Goal: Find specific page/section: Find specific page/section

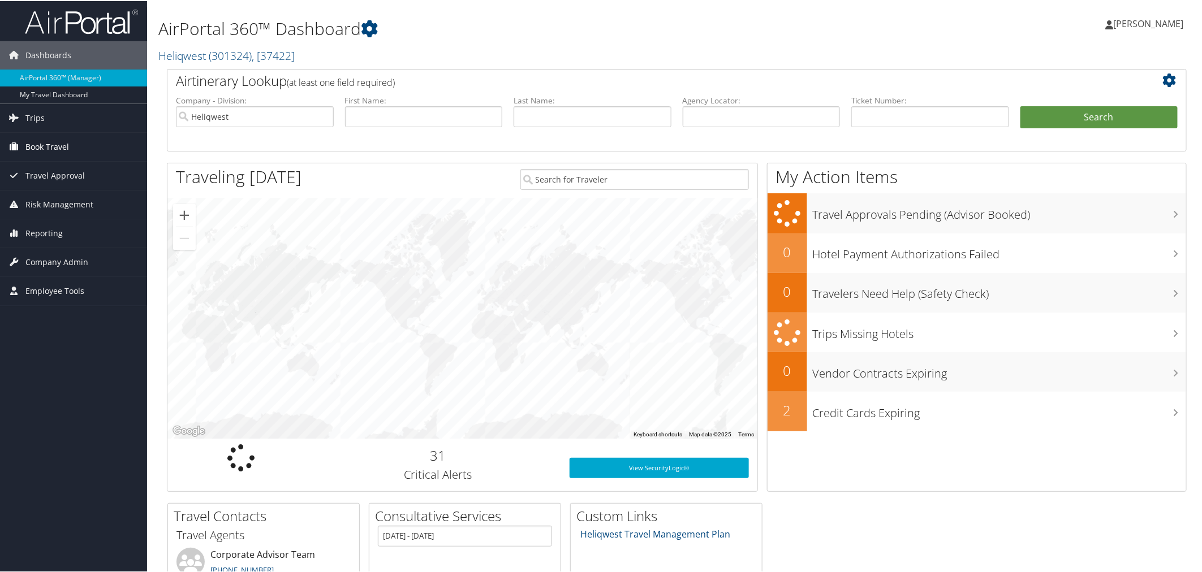
click at [51, 145] on span "Book Travel" at bounding box center [47, 146] width 44 height 28
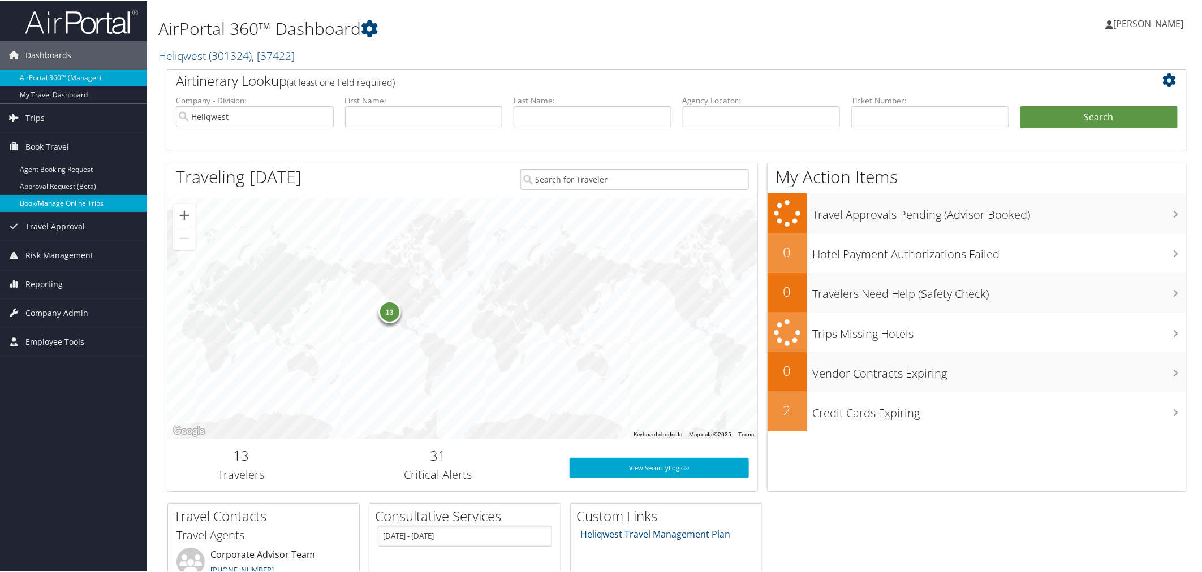
click at [54, 201] on link "Book/Manage Online Trips" at bounding box center [73, 202] width 147 height 17
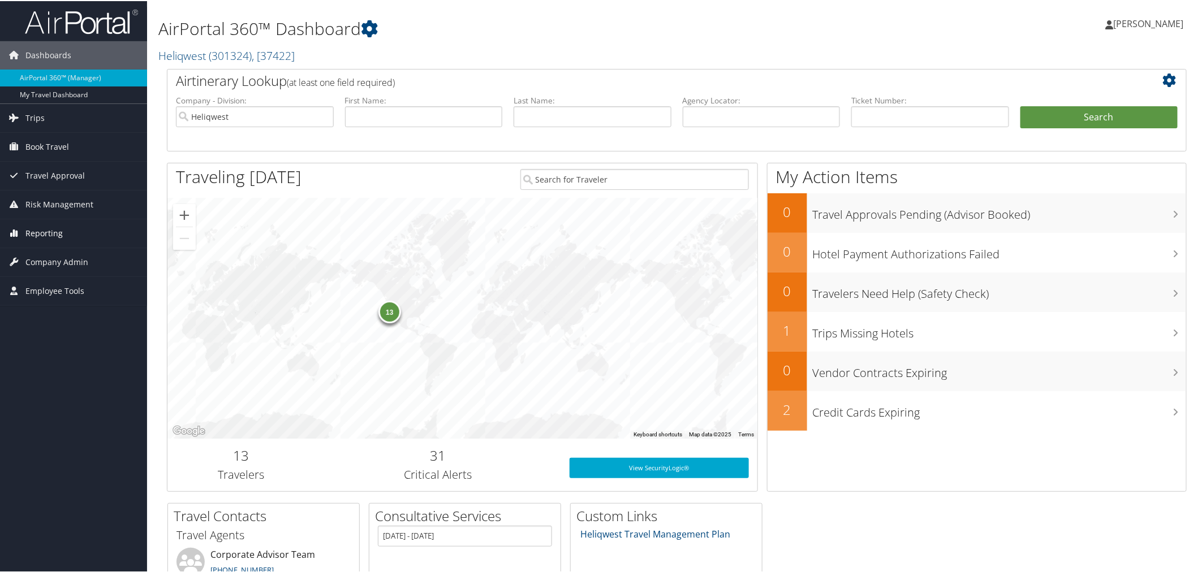
click at [43, 235] on span "Reporting" at bounding box center [43, 232] width 37 height 28
click at [40, 255] on link "Unused Tickets" at bounding box center [73, 255] width 147 height 17
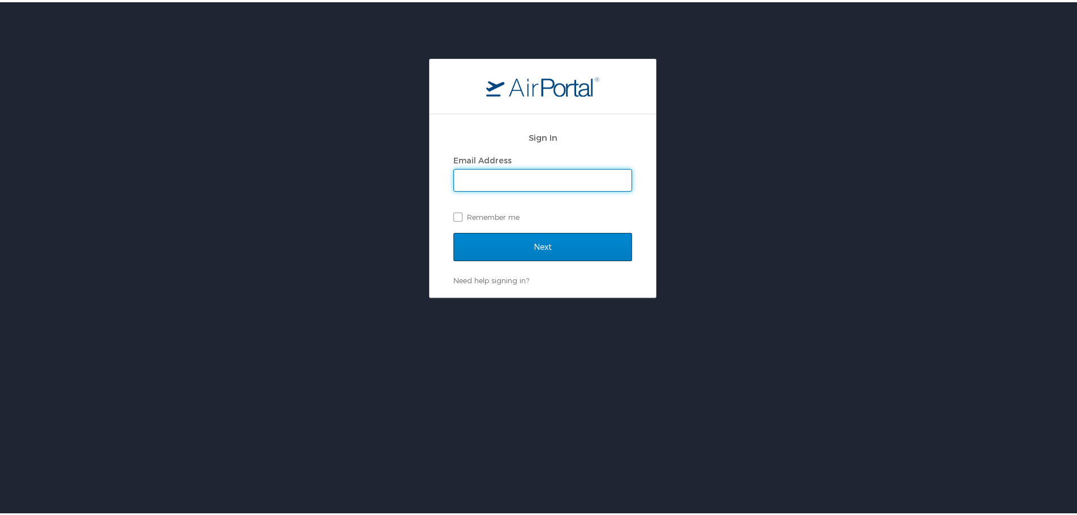
type input "[EMAIL_ADDRESS][DOMAIN_NAME]"
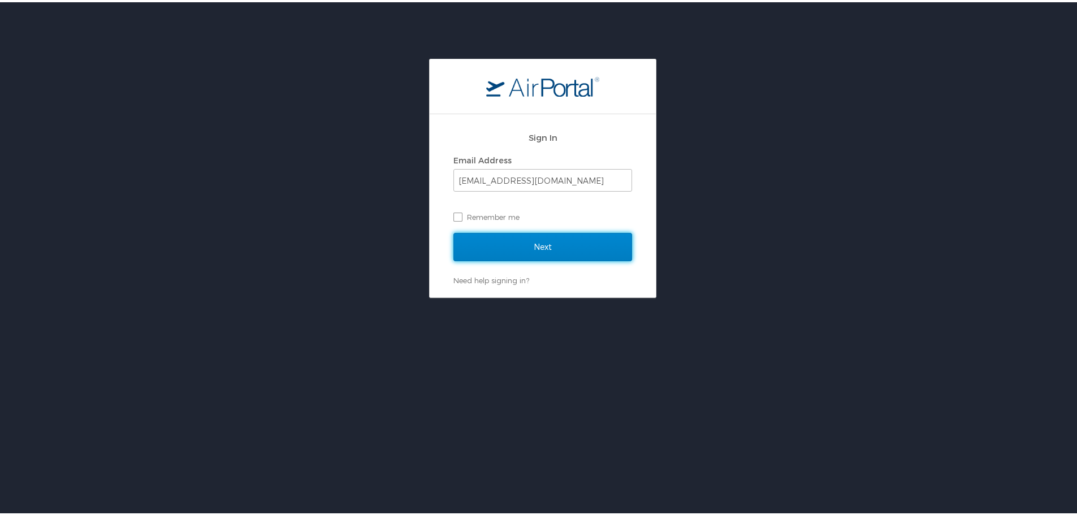
click at [515, 240] on input "Next" at bounding box center [542, 245] width 179 height 28
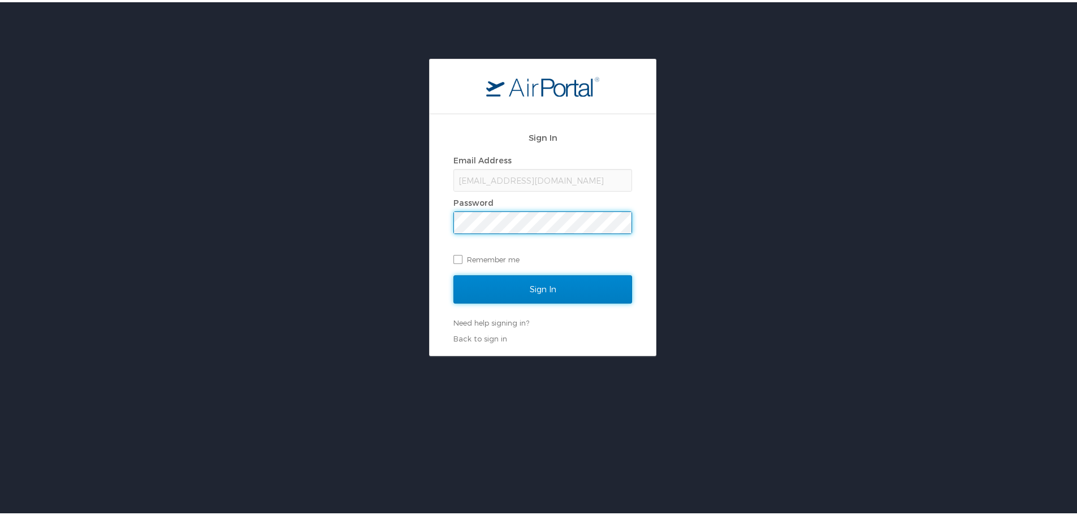
click at [550, 286] on input "Sign In" at bounding box center [542, 287] width 179 height 28
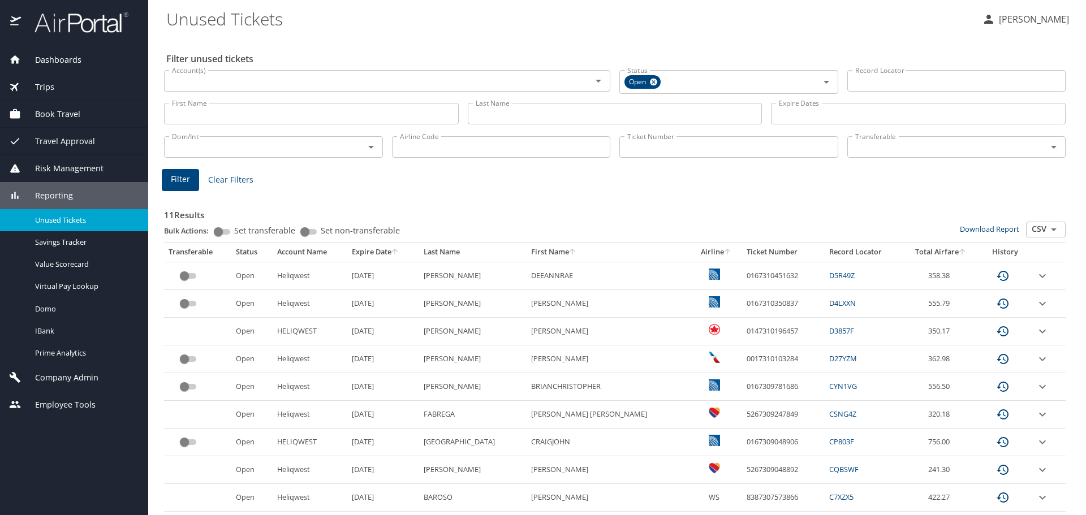
click at [62, 58] on span "Dashboards" at bounding box center [51, 60] width 61 height 12
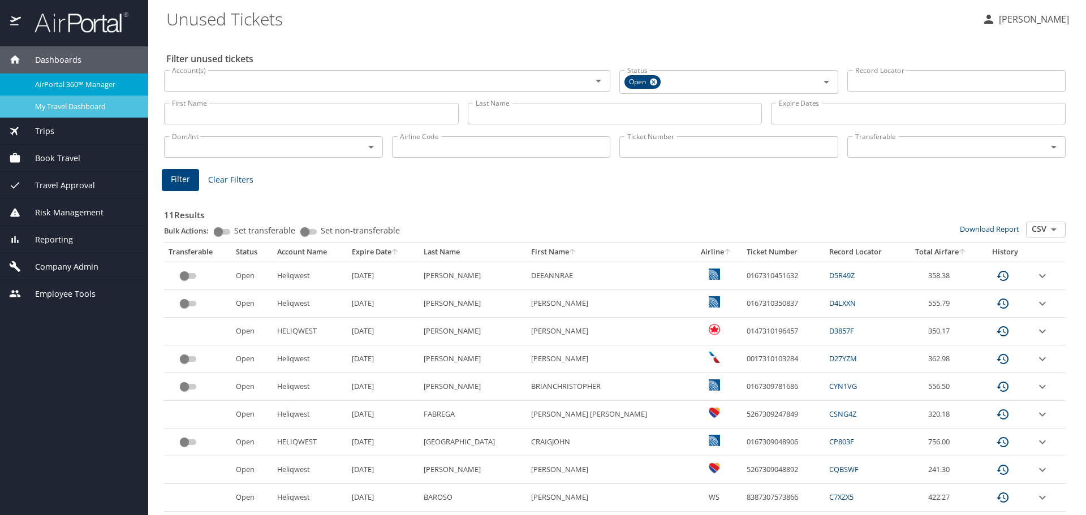
click at [64, 109] on span "My Travel Dashboard" at bounding box center [85, 106] width 100 height 11
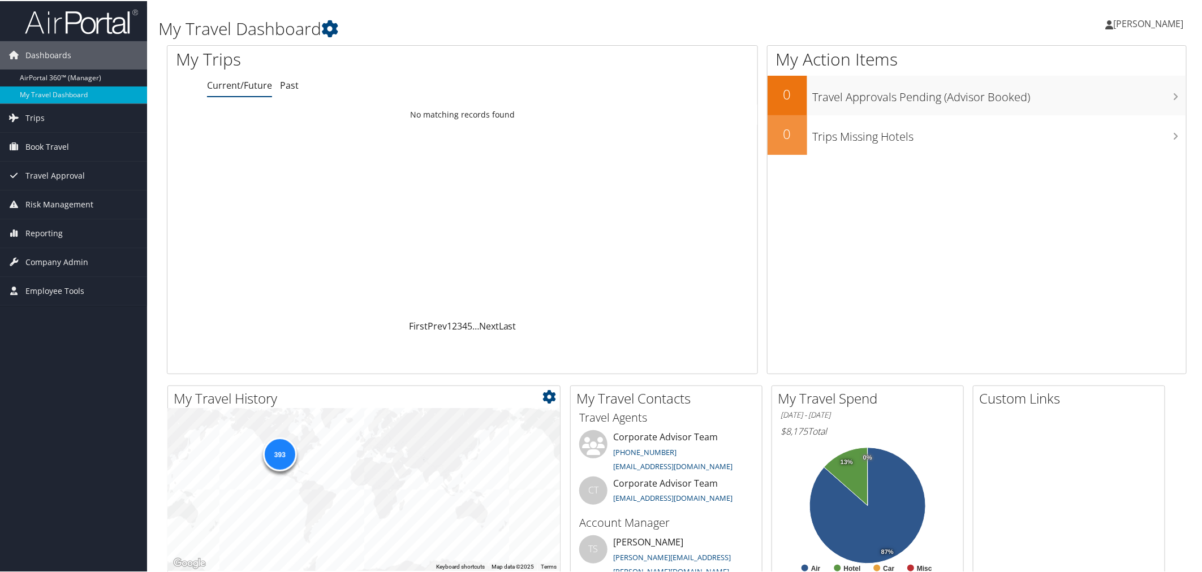
click at [277, 451] on div "393" at bounding box center [279, 454] width 34 height 34
click at [38, 72] on link "AirPortal 360™ (Manager)" at bounding box center [73, 76] width 147 height 17
